Goal: Task Accomplishment & Management: Manage account settings

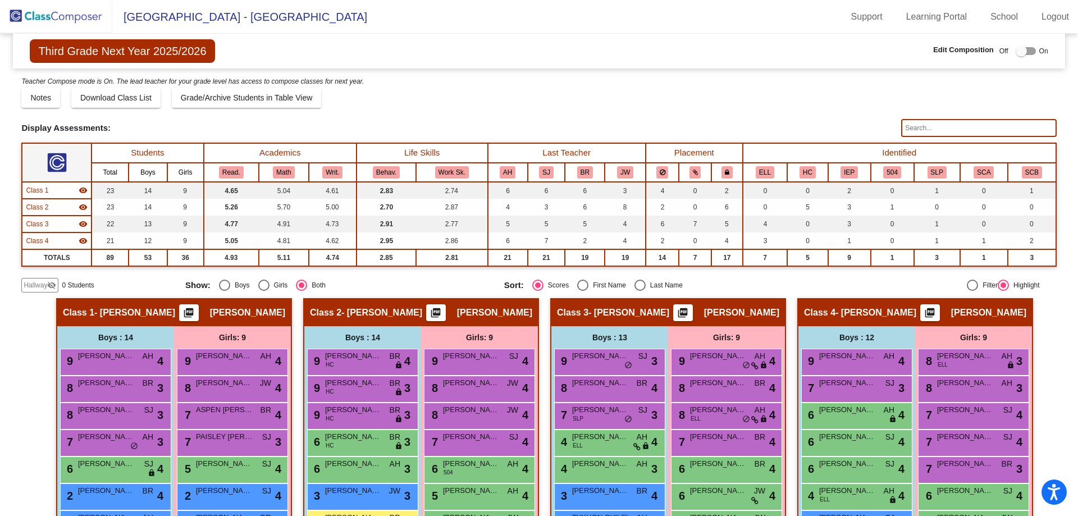
scroll to position [225, 0]
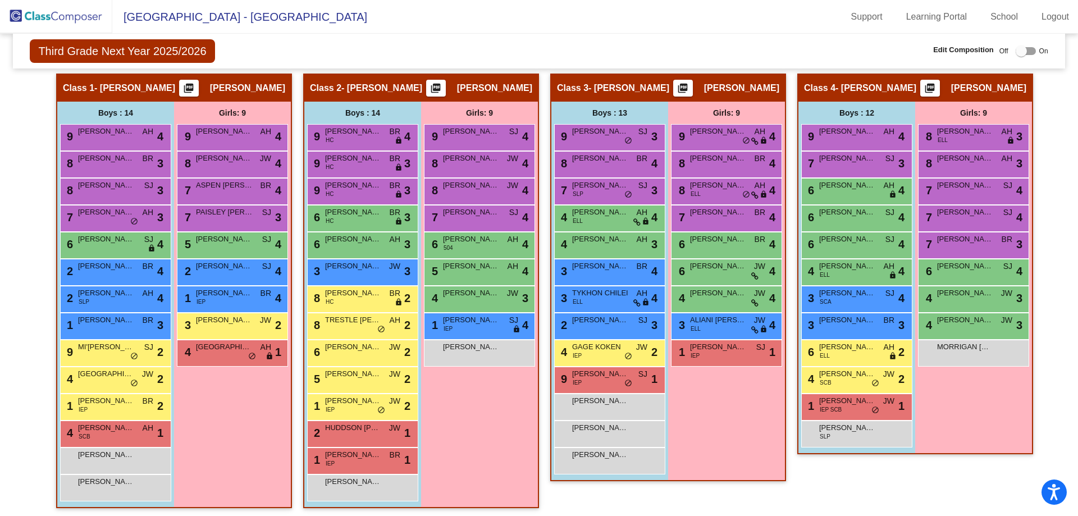
click at [52, 11] on img at bounding box center [56, 16] width 112 height 33
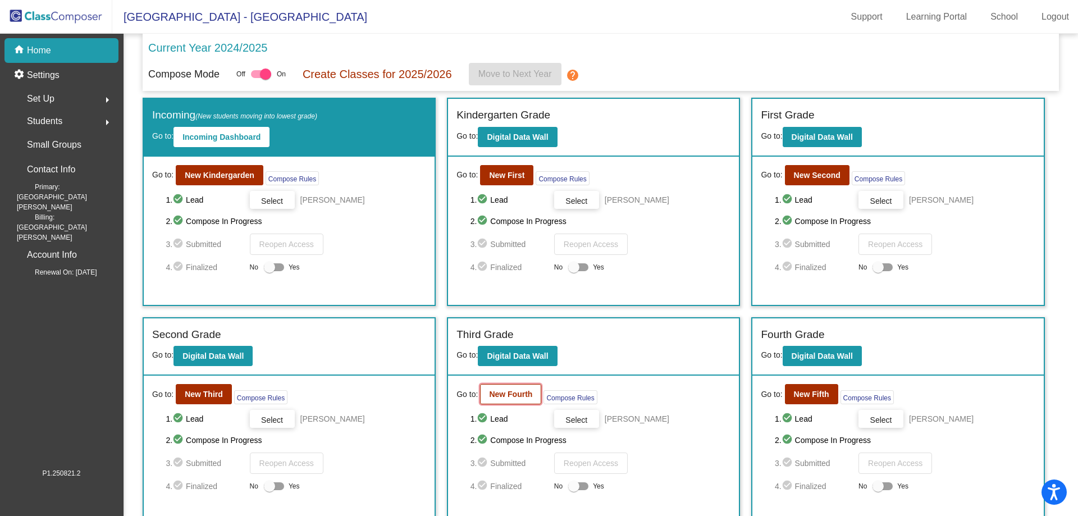
click at [519, 394] on b "New Fourth" at bounding box center [510, 394] width 43 height 9
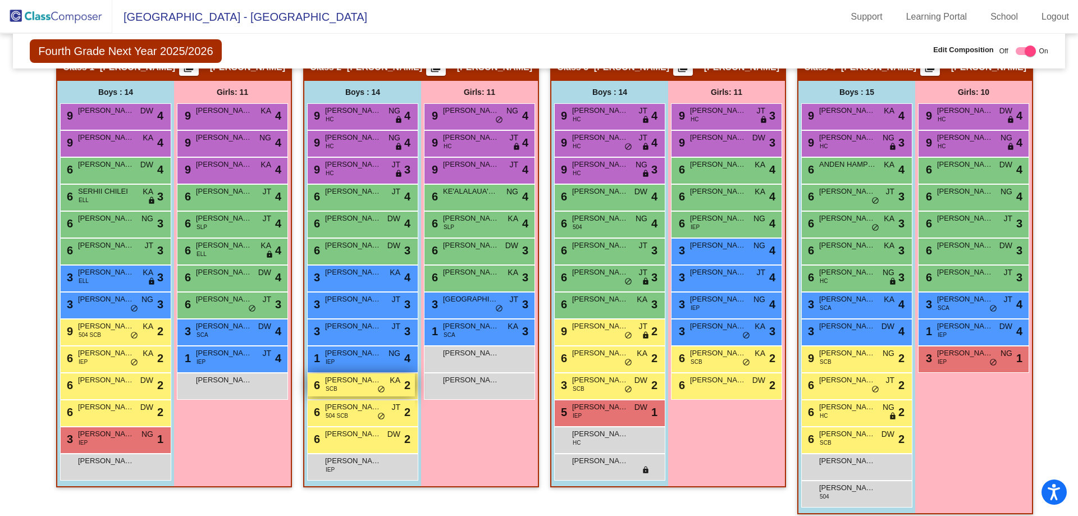
scroll to position [255, 0]
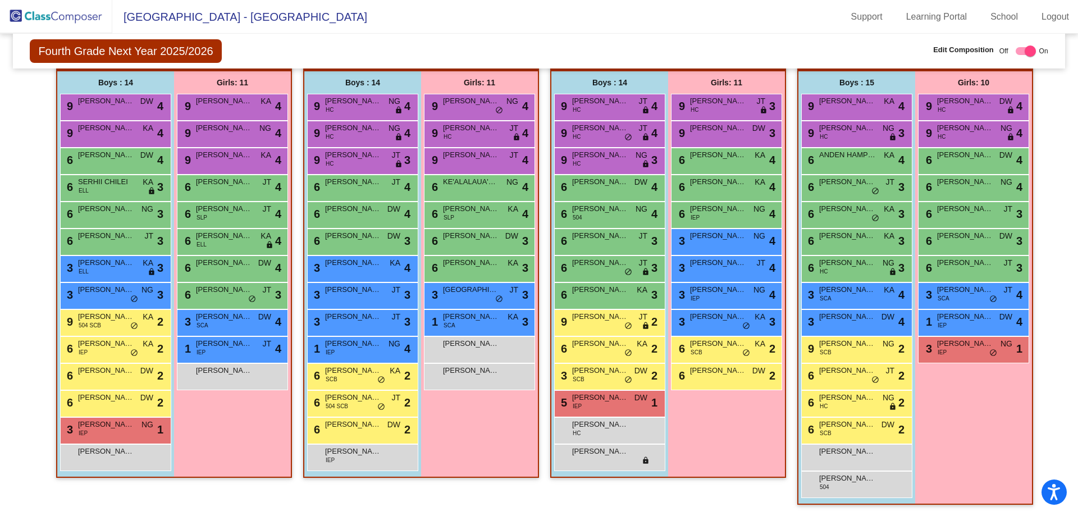
click at [32, 15] on img at bounding box center [56, 16] width 112 height 33
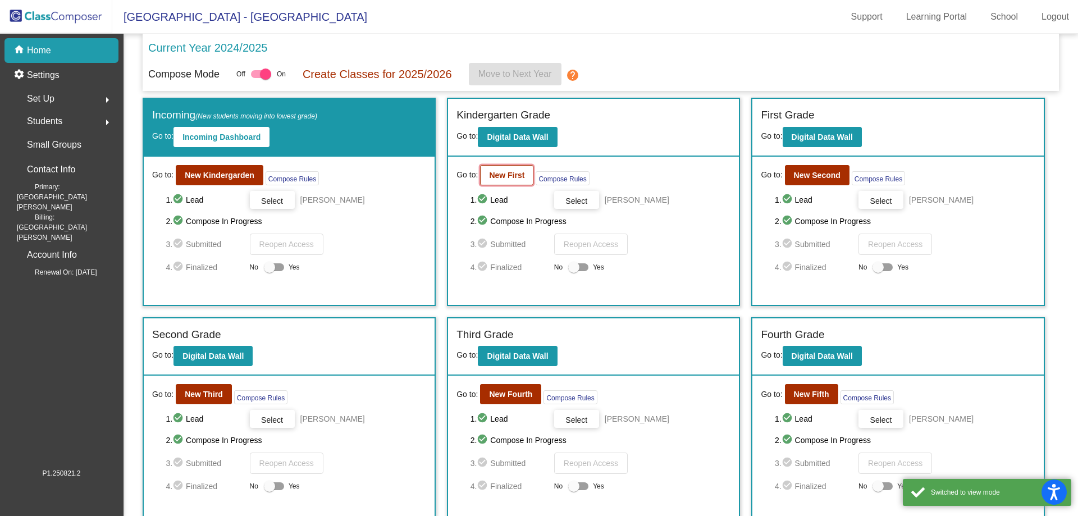
click at [497, 176] on b "New First" at bounding box center [506, 175] width 35 height 9
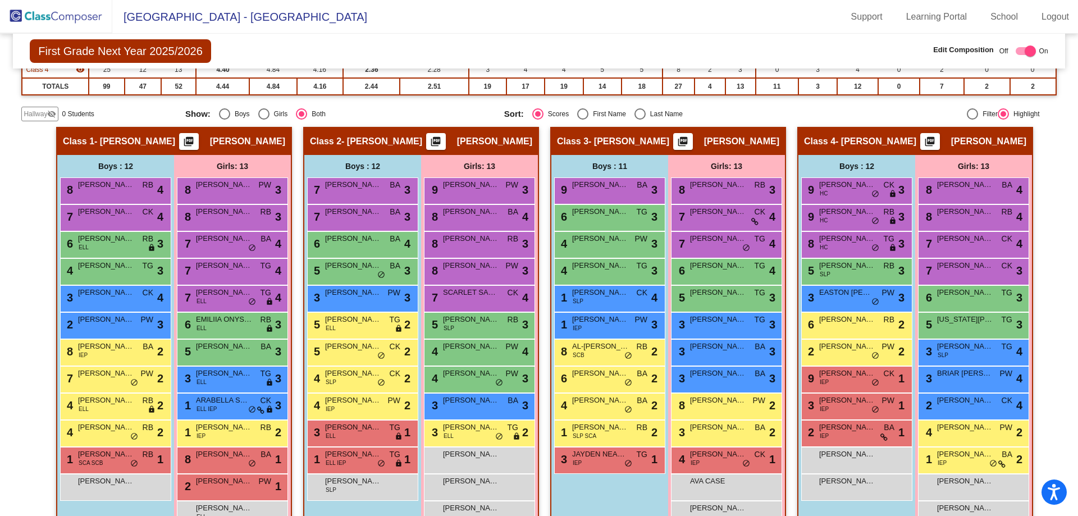
scroll to position [201, 0]
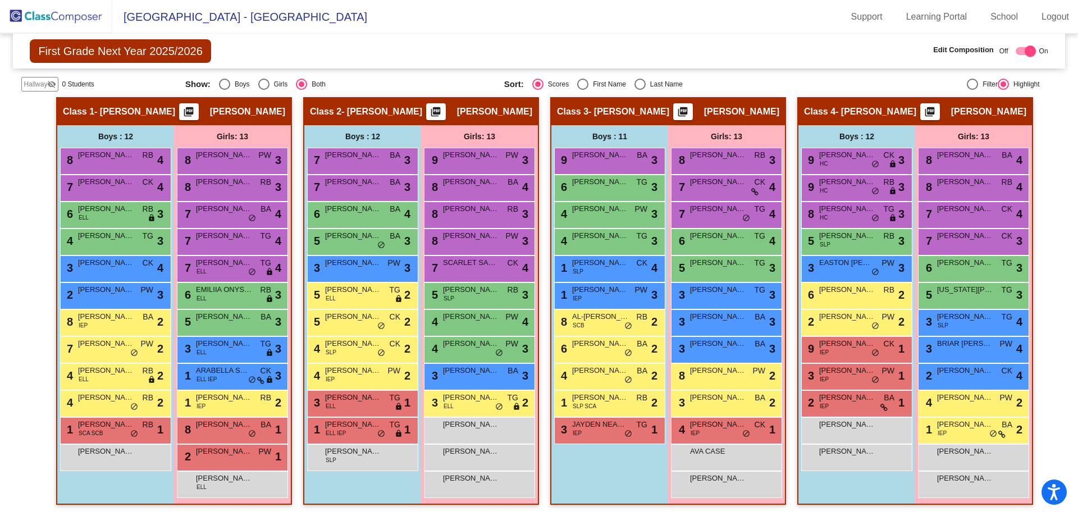
click at [74, 50] on span "First Grade Next Year 2025/2026" at bounding box center [120, 51] width 181 height 24
click at [55, 7] on img at bounding box center [56, 16] width 112 height 33
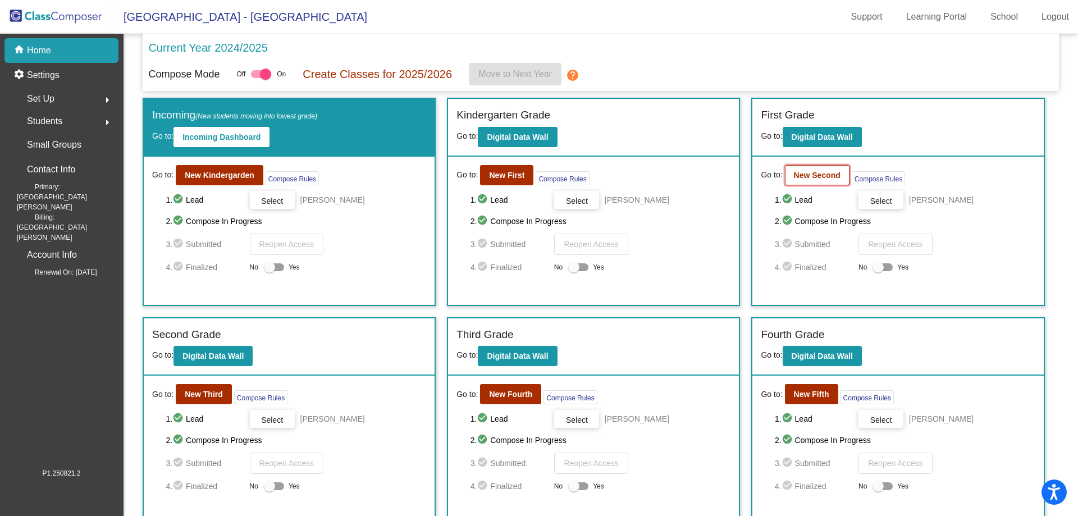
click at [824, 175] on b "New Second" at bounding box center [817, 175] width 47 height 9
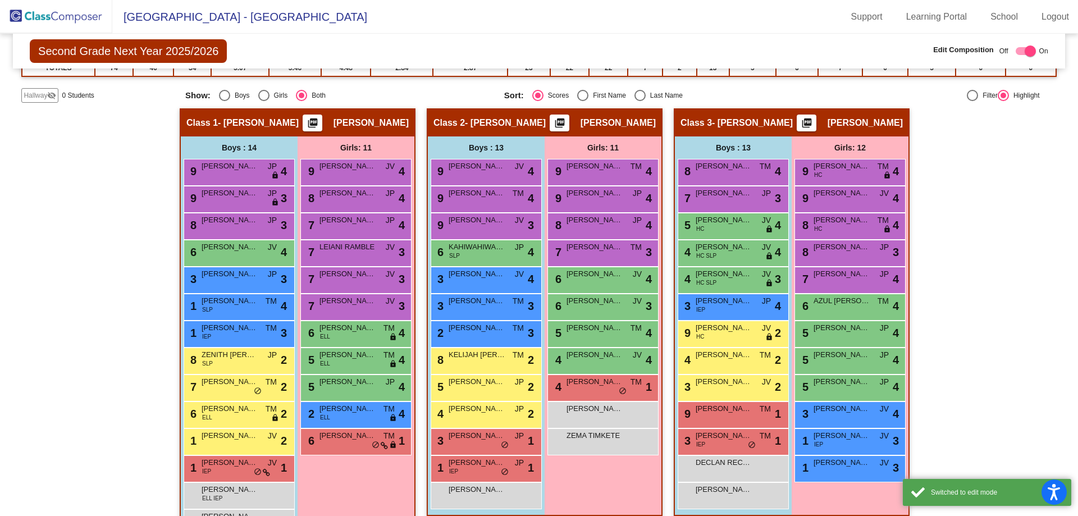
scroll to position [211, 0]
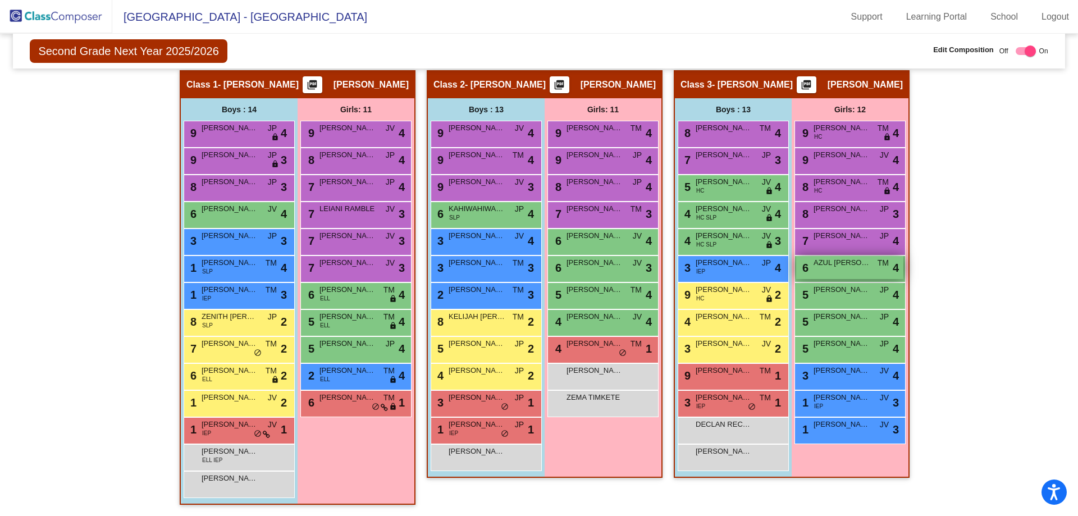
click at [855, 267] on span "AZUL [PERSON_NAME]" at bounding box center [842, 262] width 56 height 11
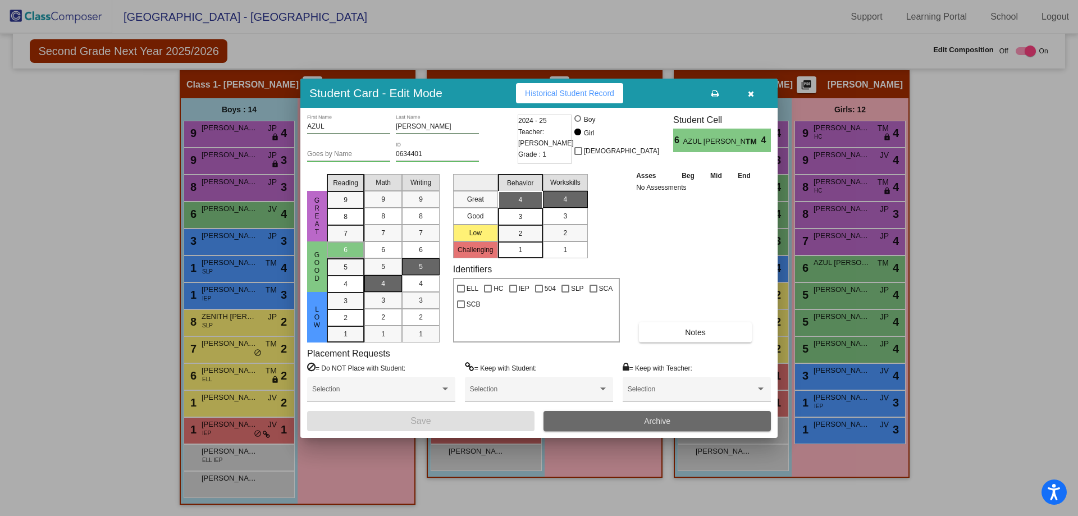
click at [693, 418] on button "Archive" at bounding box center [656, 421] width 227 height 20
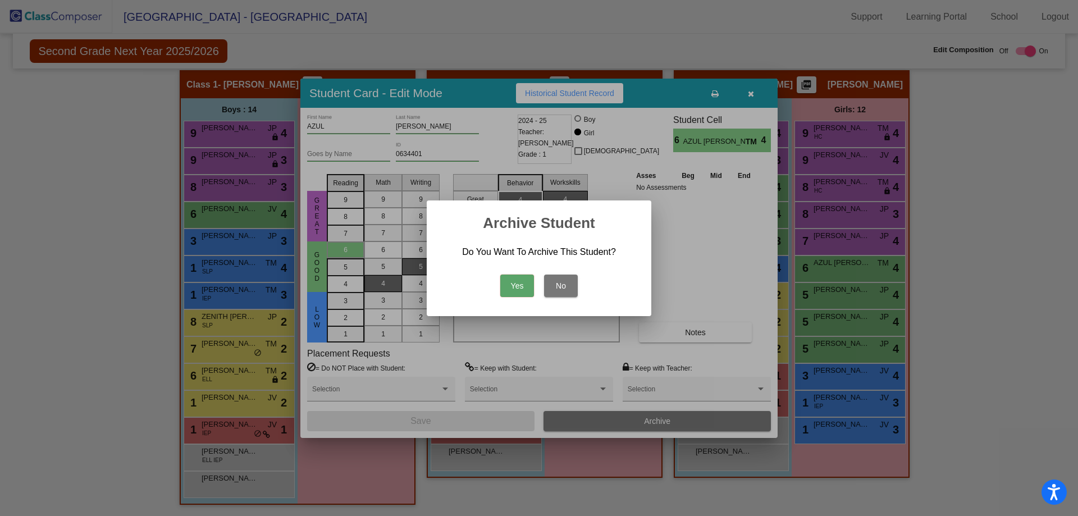
click at [510, 290] on button "Yes" at bounding box center [517, 286] width 34 height 22
